Goal: Navigation & Orientation: Find specific page/section

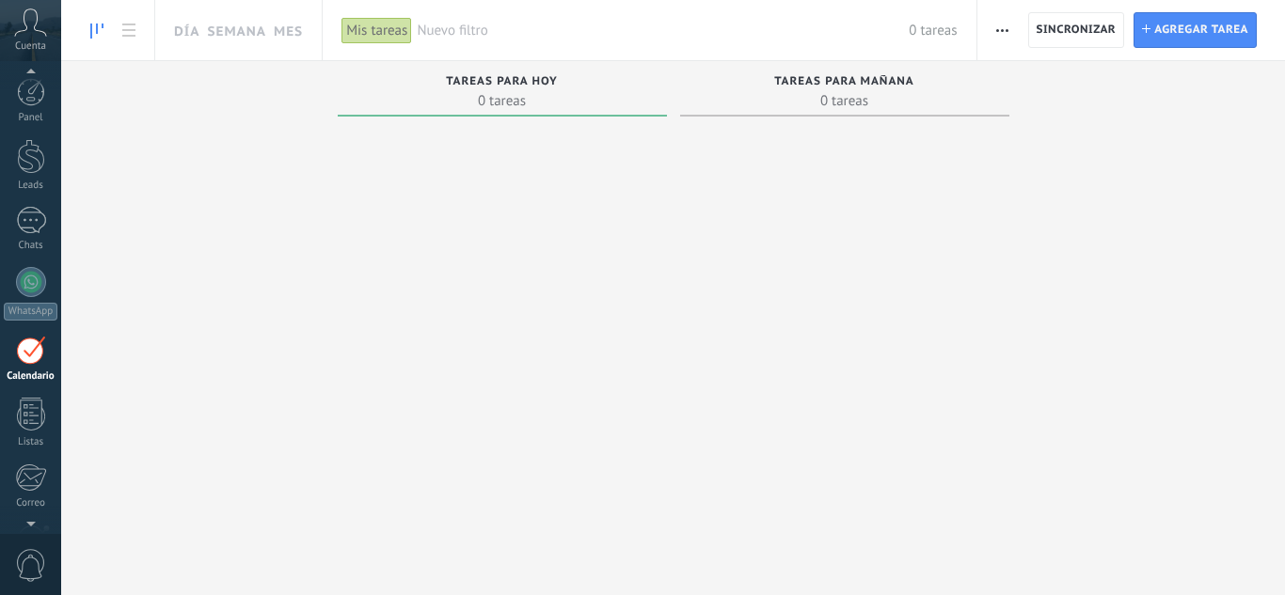
scroll to position [55, 0]
click at [31, 123] on link "Leads" at bounding box center [30, 111] width 61 height 53
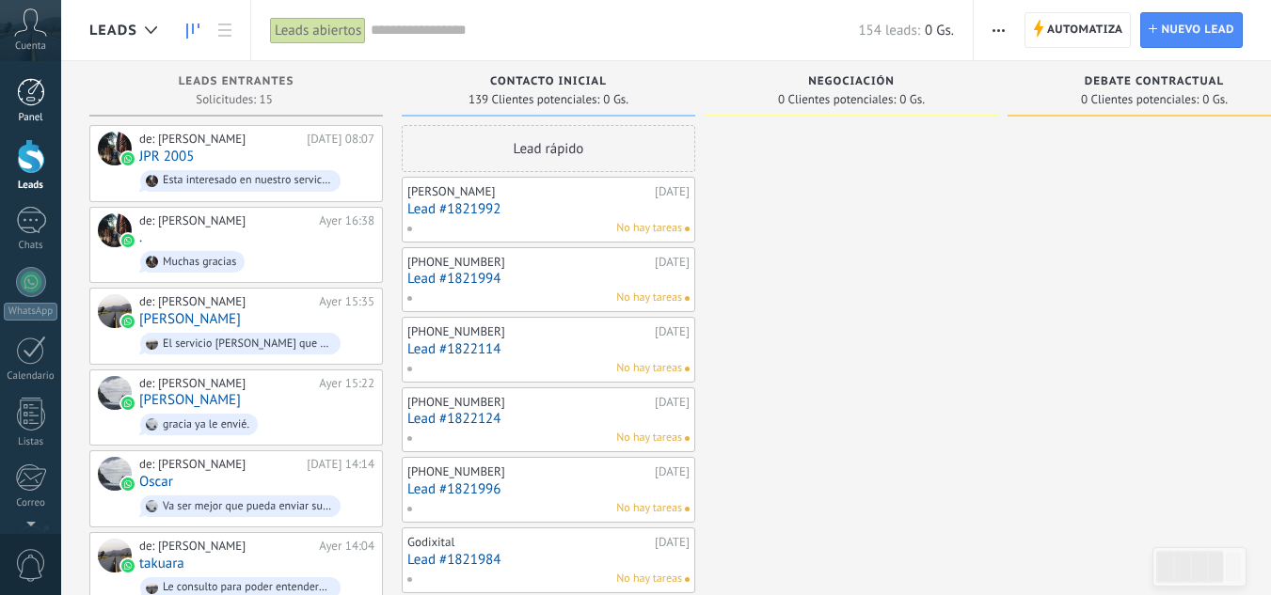
click at [11, 96] on link "Panel" at bounding box center [30, 101] width 61 height 46
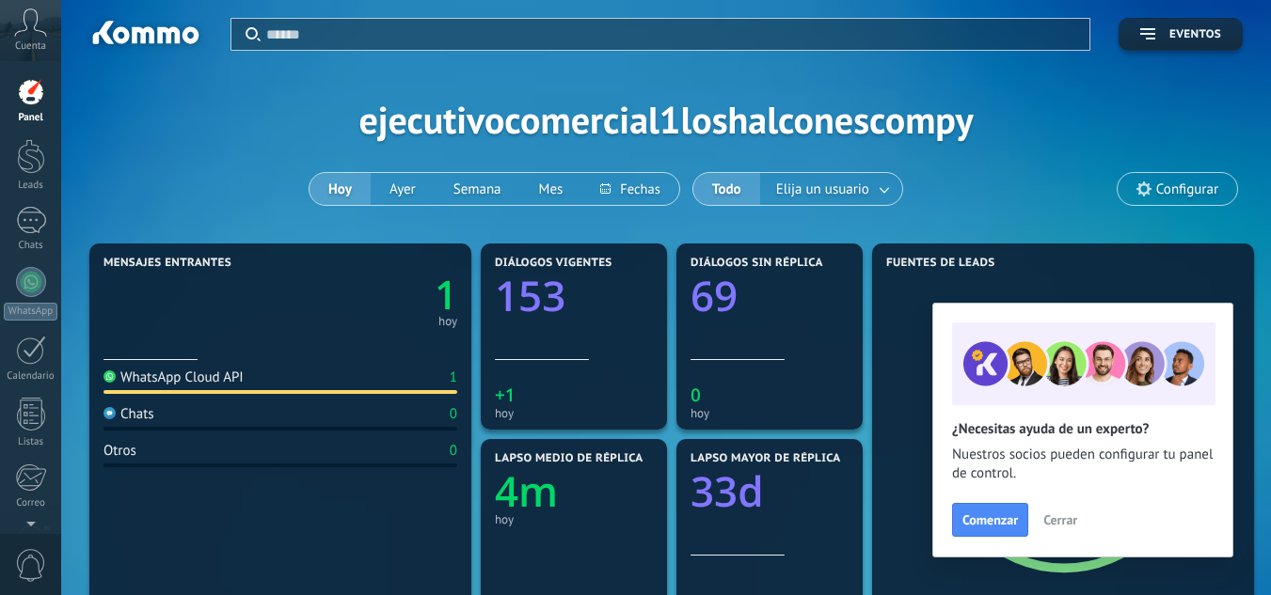
click at [1062, 529] on button "Cerrar" at bounding box center [1060, 520] width 51 height 28
